Goal: Information Seeking & Learning: Learn about a topic

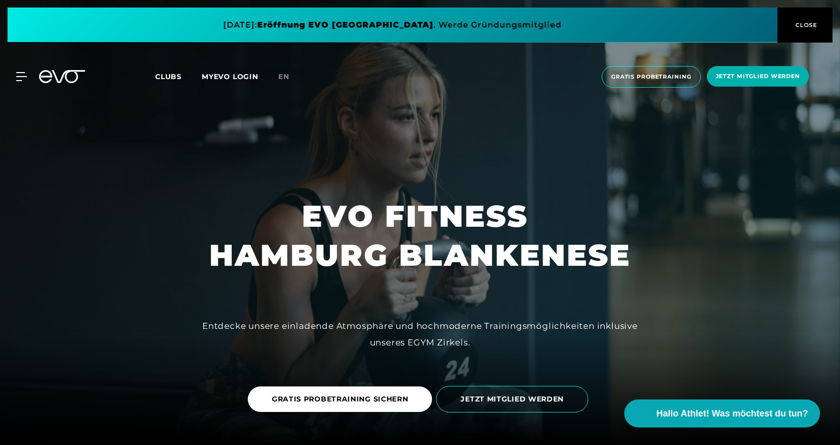
click at [809, 24] on span "CLOSE" at bounding box center [805, 25] width 25 height 9
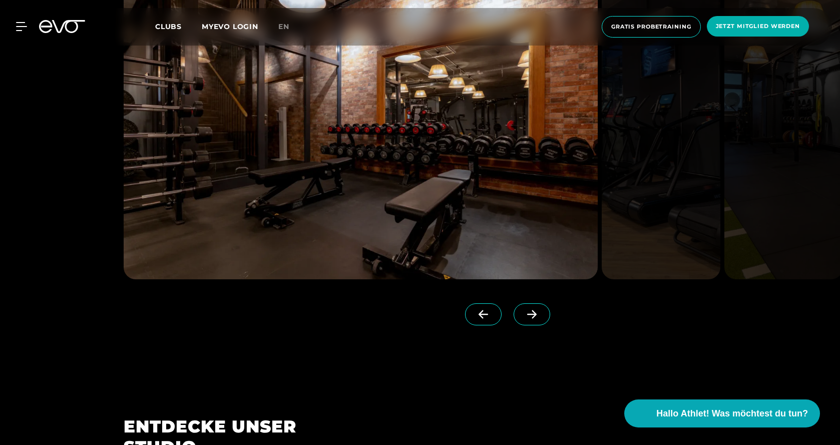
scroll to position [1167, 0]
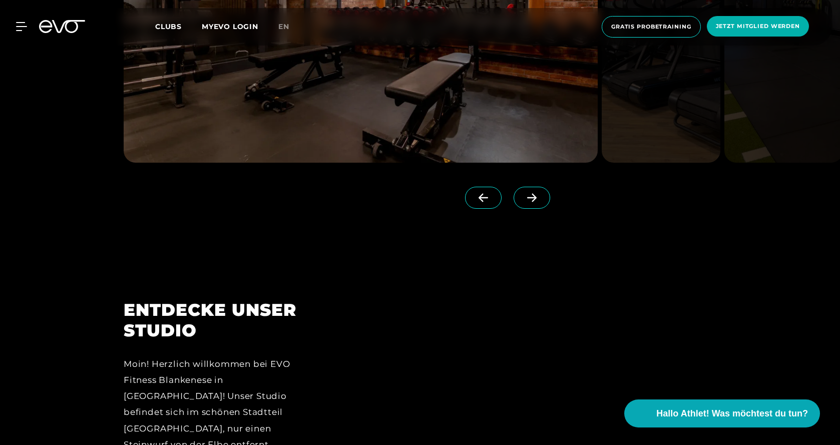
click at [523, 202] on icon at bounding box center [532, 197] width 18 height 9
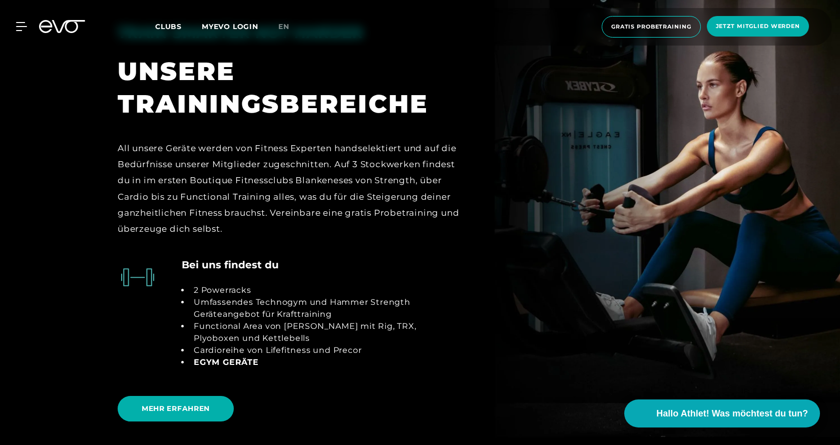
scroll to position [2218, 0]
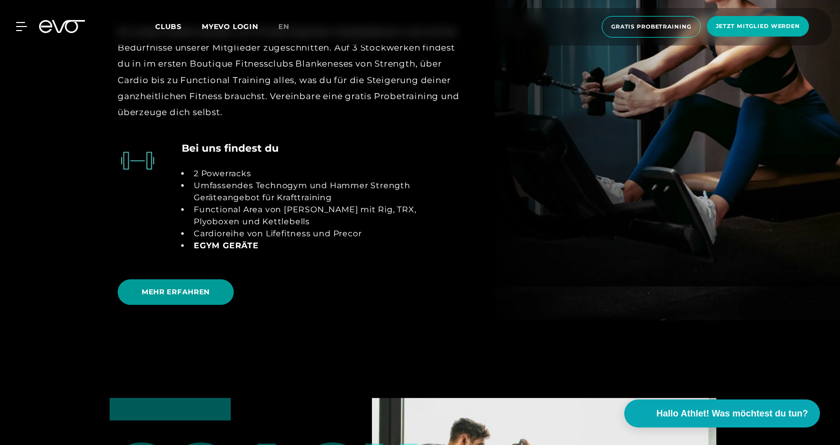
click at [175, 286] on span "MEHR ERFAHREN" at bounding box center [176, 292] width 116 height 26
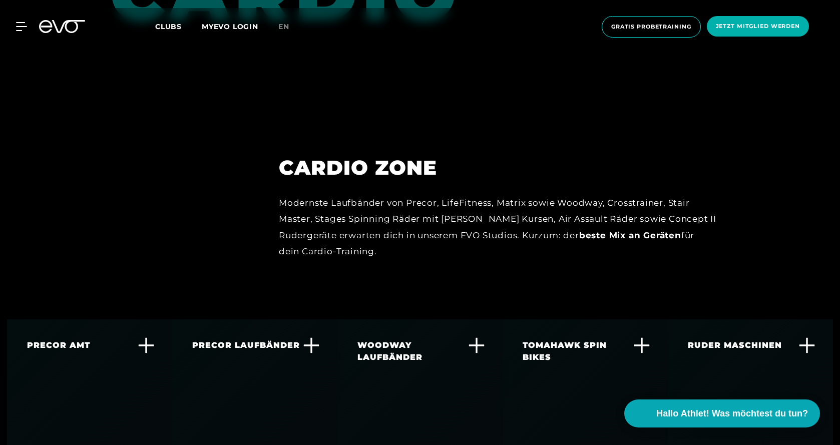
scroll to position [1869, 0]
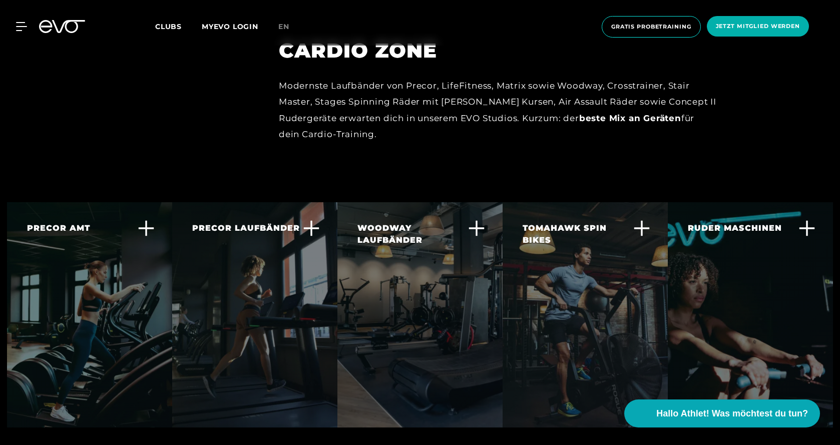
click at [143, 220] on icon at bounding box center [146, 228] width 17 height 17
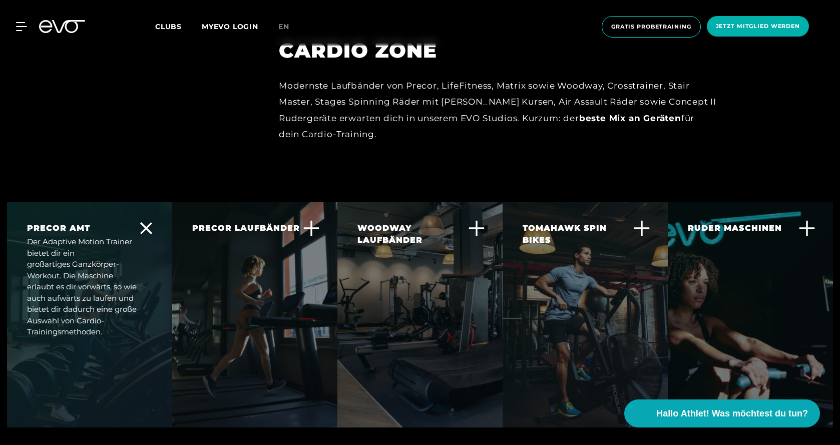
click at [637, 284] on div "TOMAHAWK SPIN BIKES Dieses Best-In-Class Spin-Bike bietet dir eine der leichtgä…" at bounding box center [584, 286] width 165 height 168
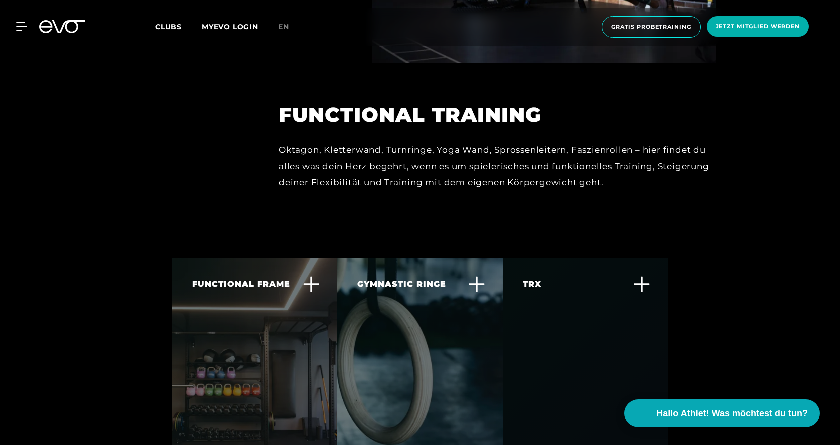
scroll to position [3270, 0]
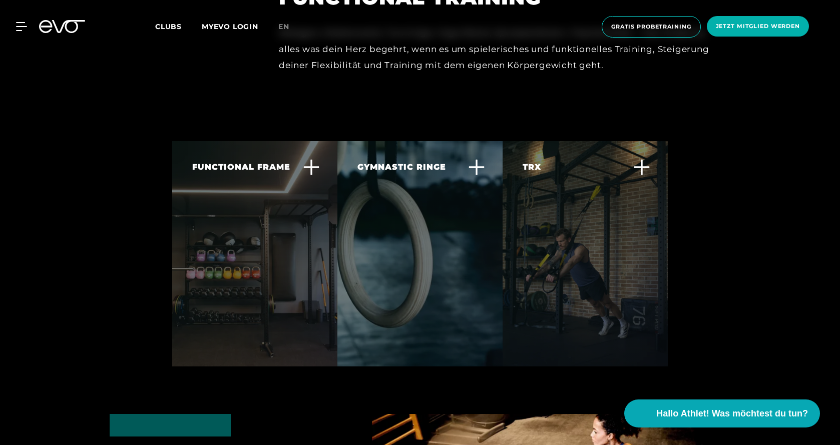
click at [645, 159] on icon at bounding box center [641, 167] width 17 height 17
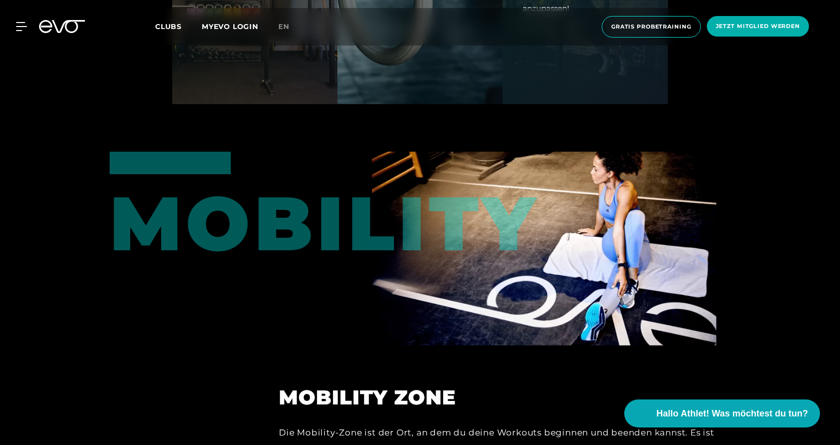
scroll to position [2948, 0]
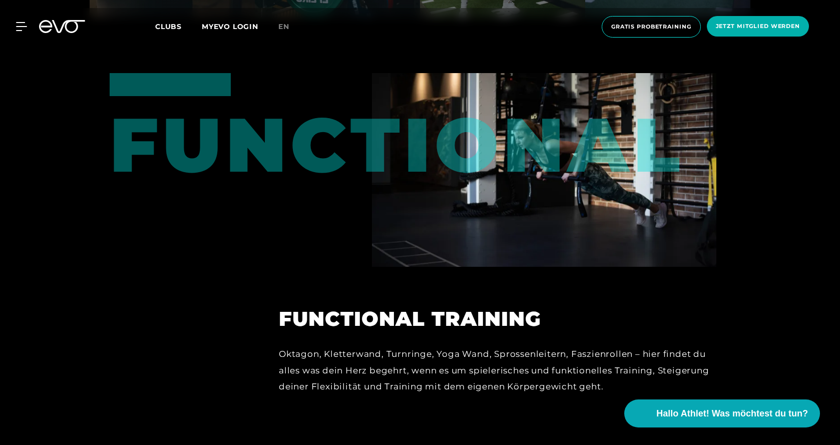
click at [21, 20] on div "MyEVO Login Über EVO Mitgliedschaften Probetraining TAGESPASS EVO Studios [GEOG…" at bounding box center [420, 27] width 836 height 38
click at [23, 26] on icon at bounding box center [23, 26] width 15 height 9
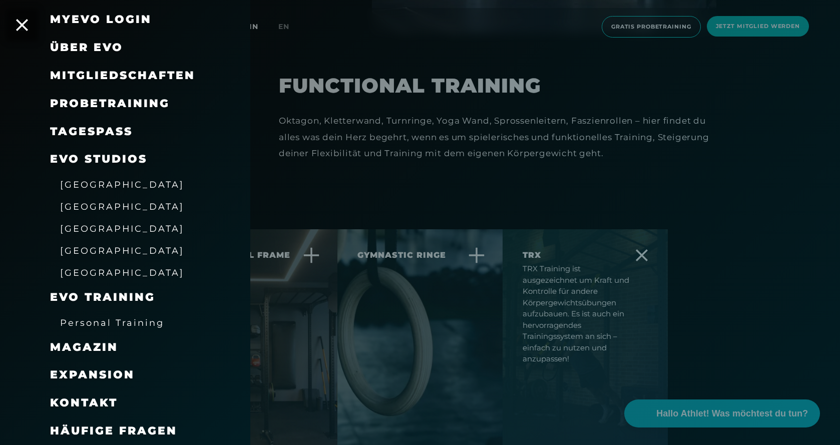
scroll to position [3299, 0]
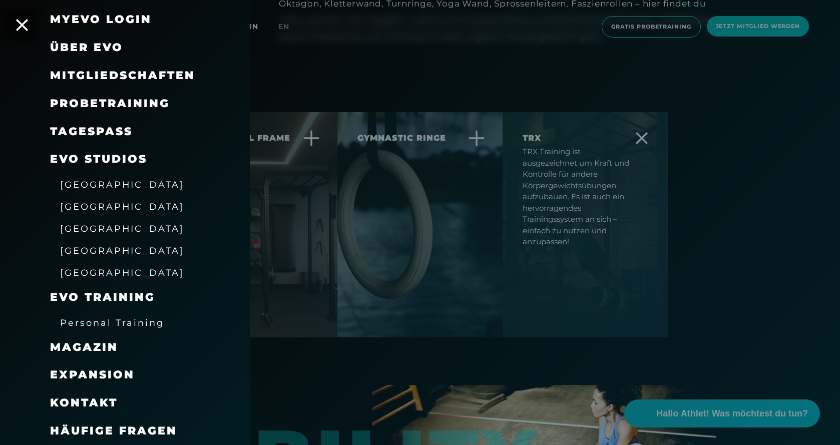
click at [128, 433] on span "Häufige Fragen" at bounding box center [113, 431] width 127 height 14
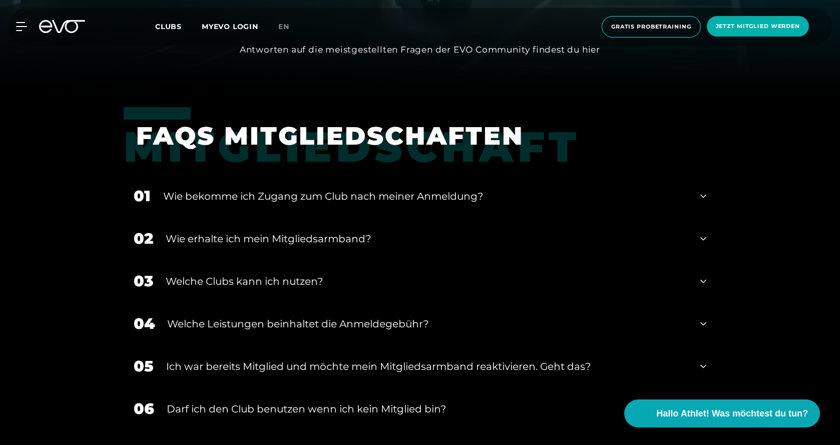
scroll to position [467, 0]
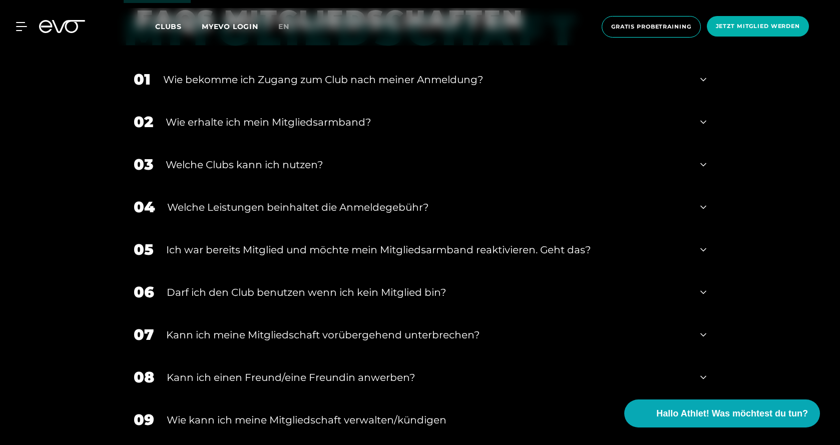
click at [705, 289] on icon at bounding box center [703, 292] width 6 height 12
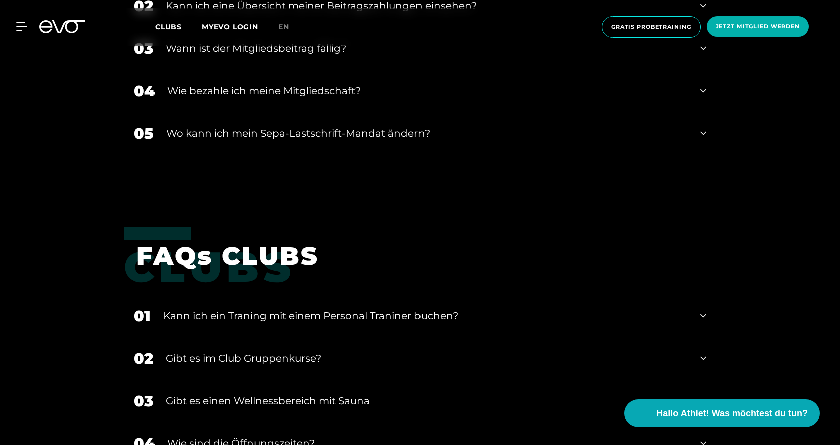
scroll to position [1518, 0]
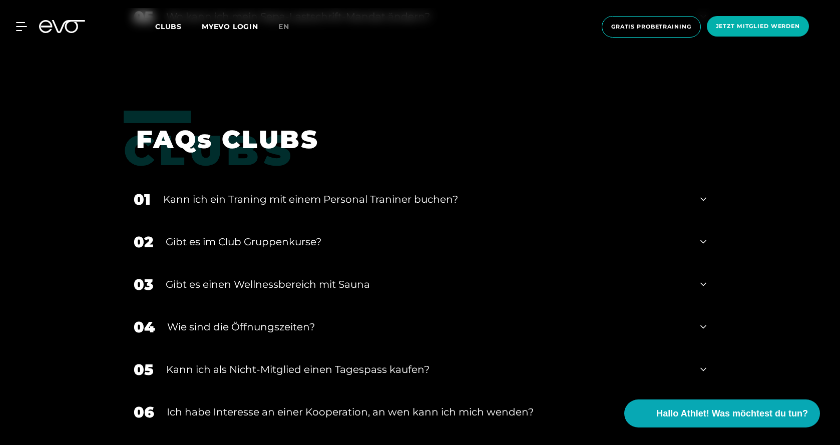
click at [263, 241] on div "﻿Gibt es im Club Gruppenkurse?" at bounding box center [427, 241] width 522 height 15
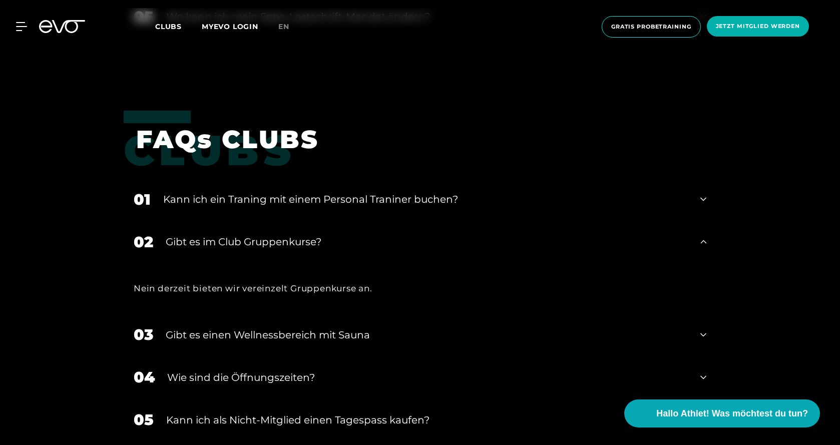
click at [355, 334] on div "Gibt es einen Wellnessbereich mit Sauna" at bounding box center [427, 334] width 522 height 15
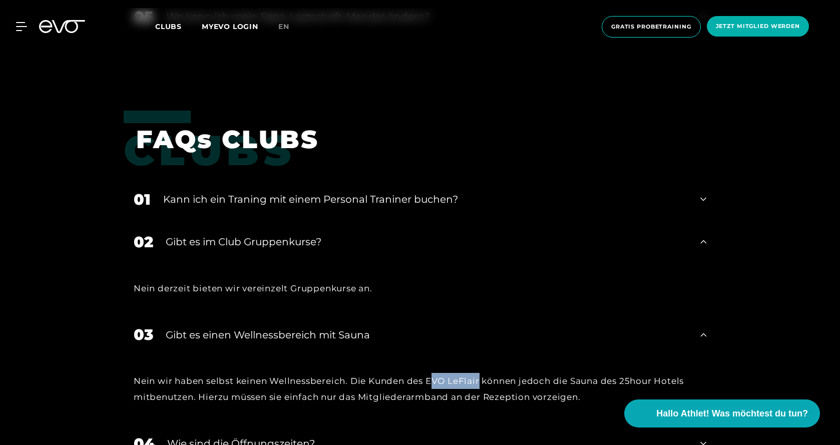
drag, startPoint x: 482, startPoint y: 375, endPoint x: 431, endPoint y: 375, distance: 51.0
click at [431, 375] on div "Nein wir haben selbst keinen Wellnessbereich. Die Kunden des EVO LeFlair können…" at bounding box center [420, 389] width 572 height 33
click at [22, 28] on icon at bounding box center [23, 26] width 15 height 9
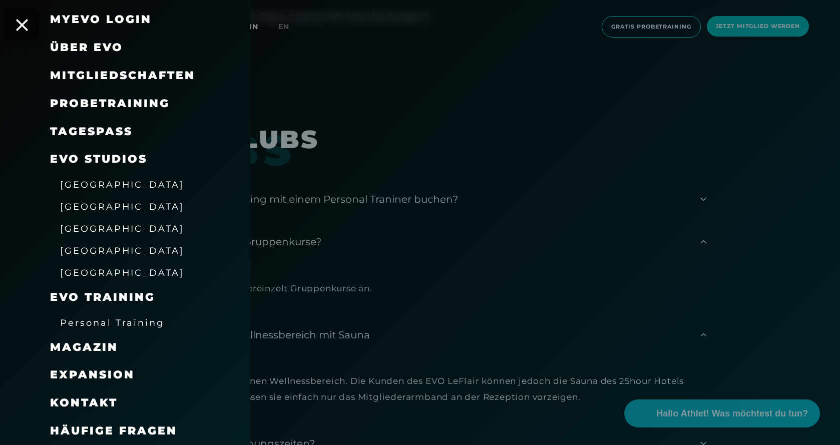
click at [104, 185] on span "[GEOGRAPHIC_DATA]" at bounding box center [122, 184] width 124 height 11
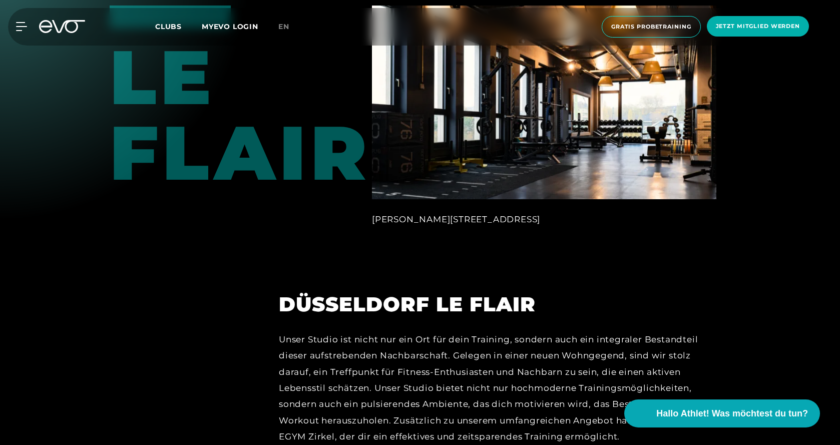
scroll to position [1518, 0]
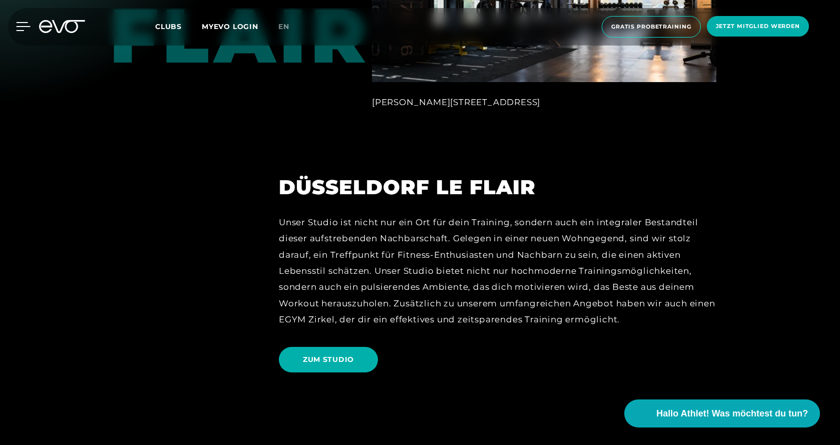
click at [22, 25] on icon at bounding box center [23, 26] width 15 height 9
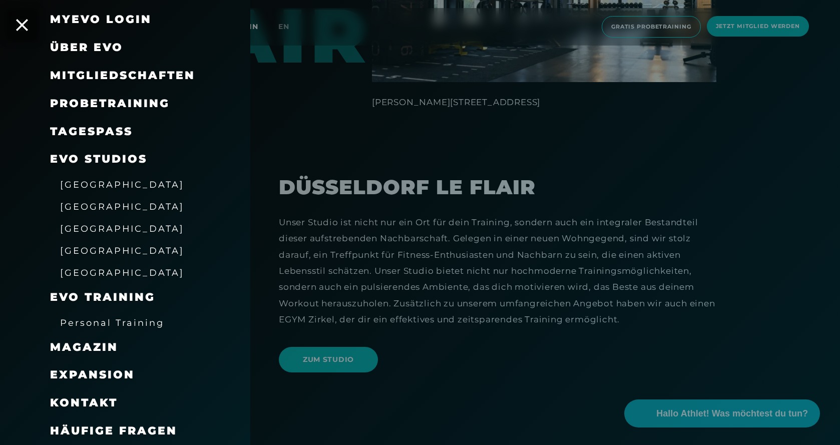
click at [92, 232] on span "[GEOGRAPHIC_DATA]" at bounding box center [122, 228] width 124 height 11
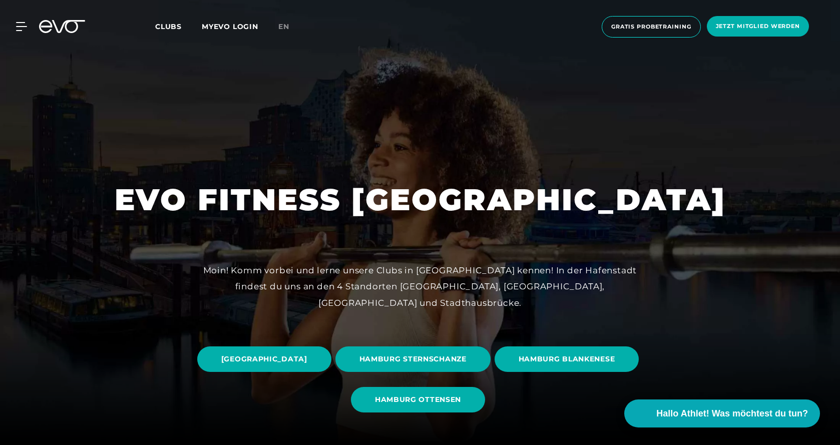
scroll to position [117, 0]
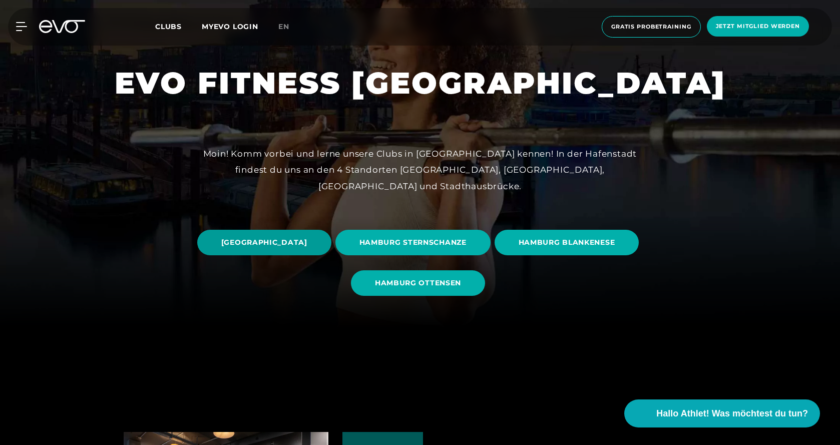
click at [331, 237] on span "[GEOGRAPHIC_DATA]" at bounding box center [264, 243] width 134 height 26
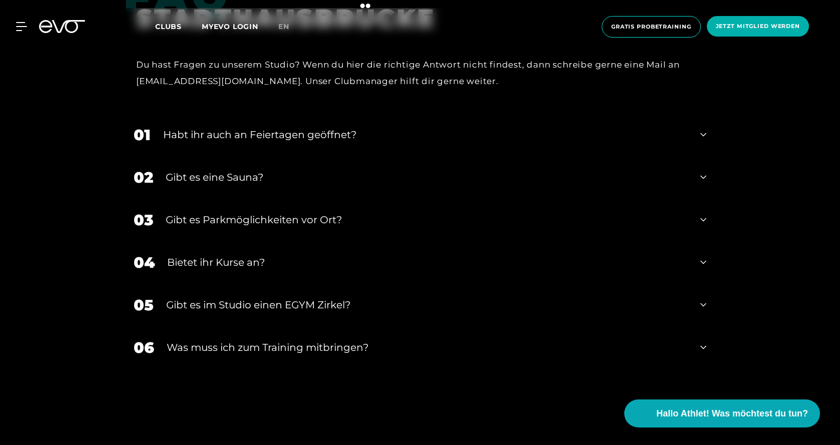
scroll to position [3815, 0]
